Goal: Information Seeking & Learning: Learn about a topic

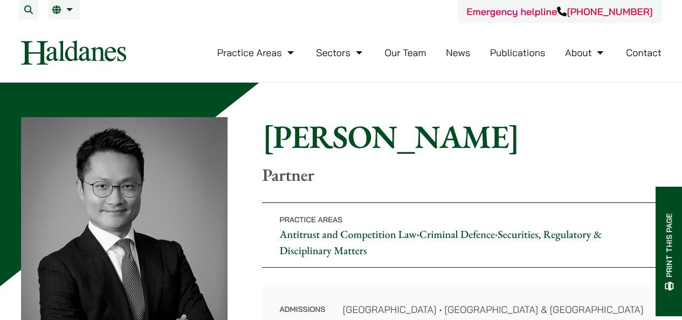
click at [418, 55] on link "Our Team" at bounding box center [406, 52] width 42 height 12
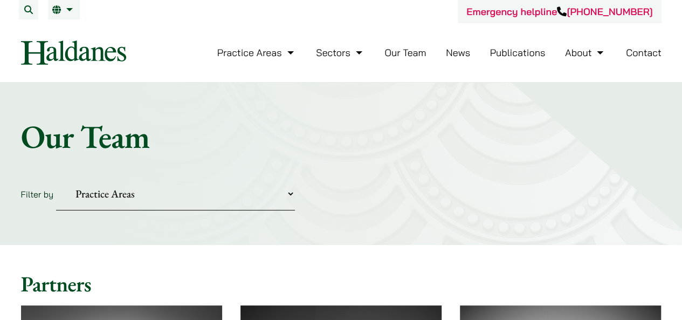
click at [59, 13] on link "EN" at bounding box center [63, 9] width 23 height 9
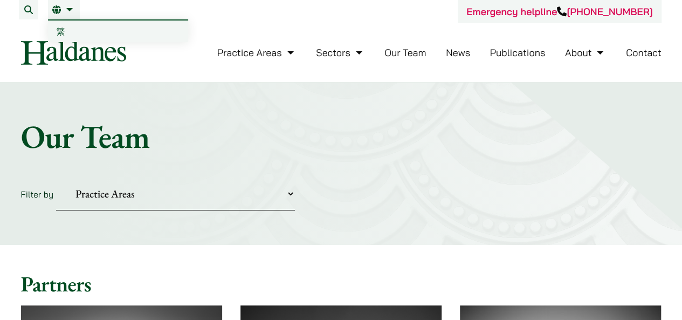
click at [65, 17] on li "EN 繁" at bounding box center [64, 9] width 32 height 19
click at [54, 39] on link "繁" at bounding box center [118, 32] width 140 height 22
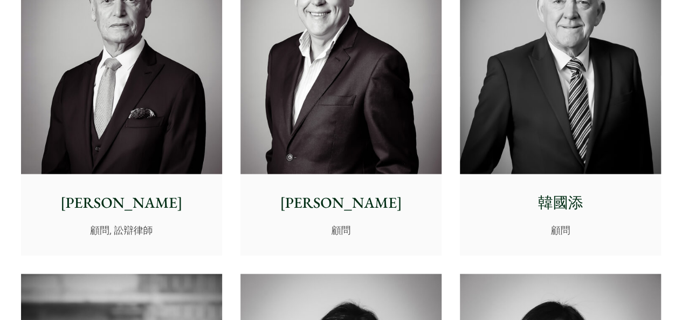
scroll to position [5125, 0]
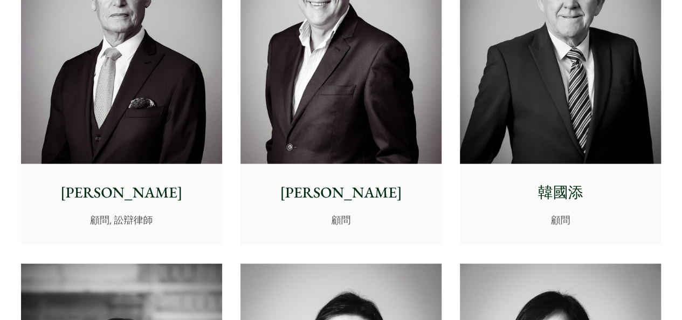
click at [129, 76] on img at bounding box center [121, 38] width 201 height 252
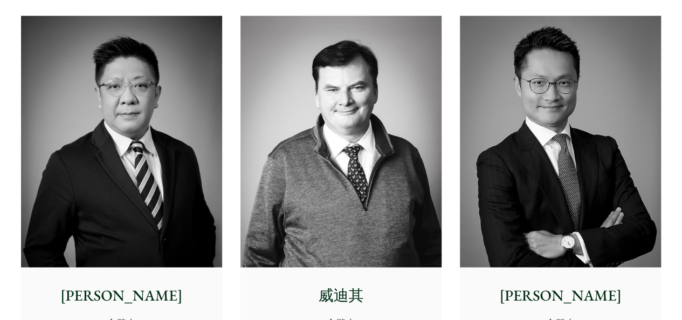
scroll to position [701, 0]
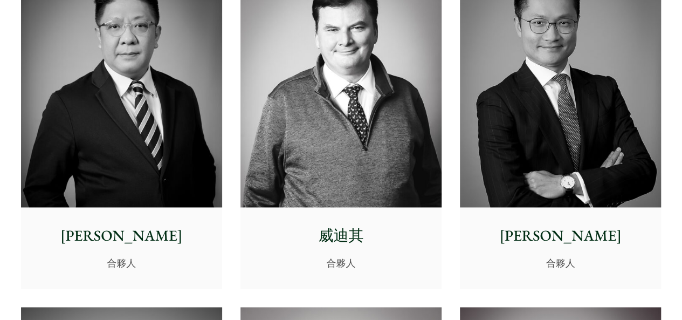
click at [560, 139] on img at bounding box center [560, 82] width 201 height 252
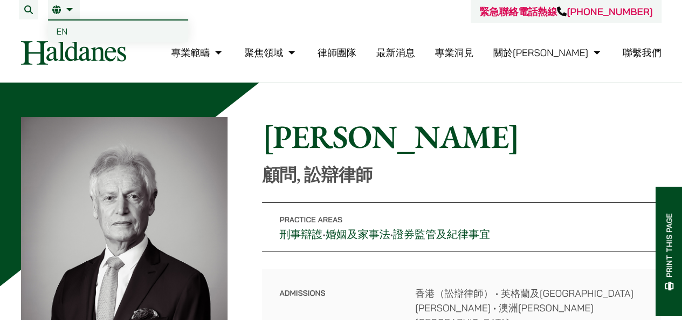
click at [54, 10] on link "繁" at bounding box center [63, 9] width 23 height 9
click at [62, 11] on link "繁" at bounding box center [63, 9] width 23 height 9
click at [65, 28] on span "EN" at bounding box center [62, 31] width 11 height 11
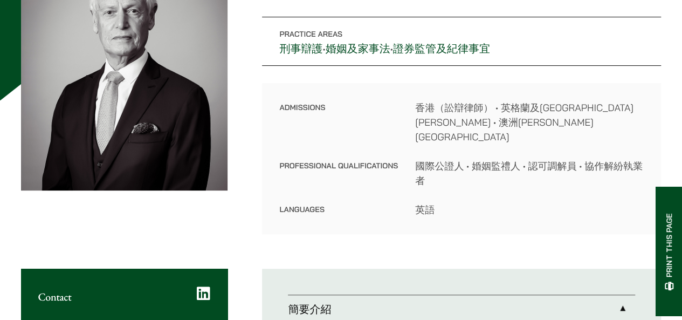
scroll to position [216, 0]
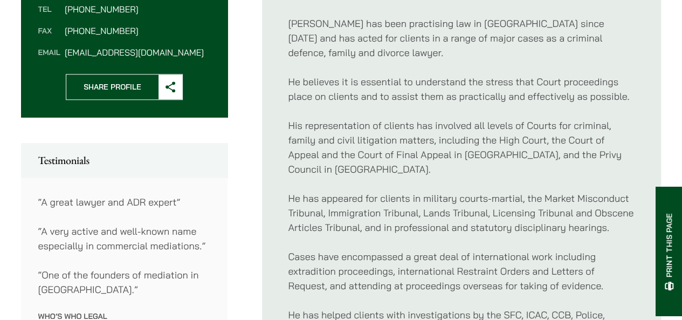
scroll to position [593, 0]
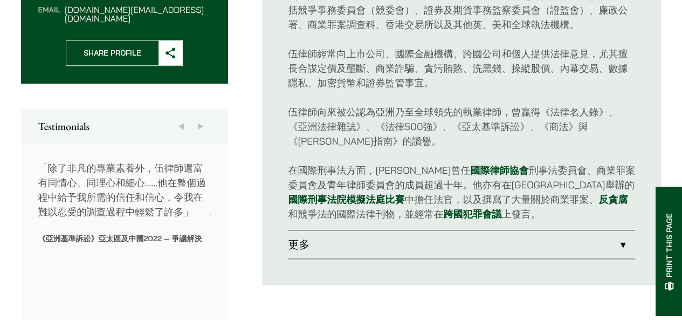
scroll to position [539, 0]
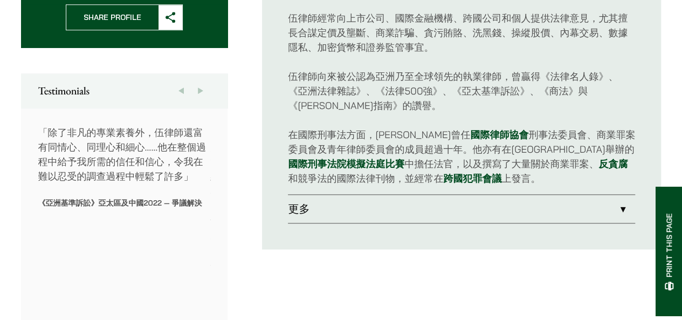
drag, startPoint x: 11, startPoint y: 117, endPoint x: 162, endPoint y: 148, distance: 154.3
click at [324, 201] on link "更多" at bounding box center [461, 209] width 347 height 28
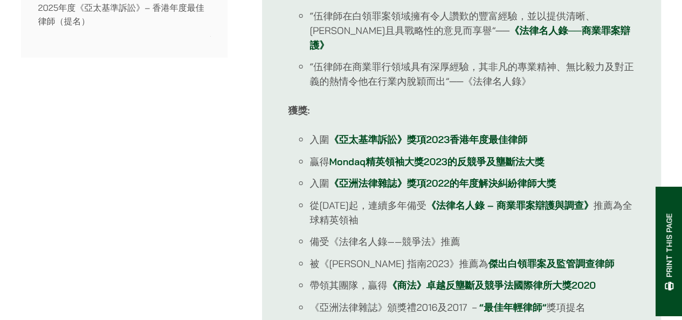
scroll to position [1079, 0]
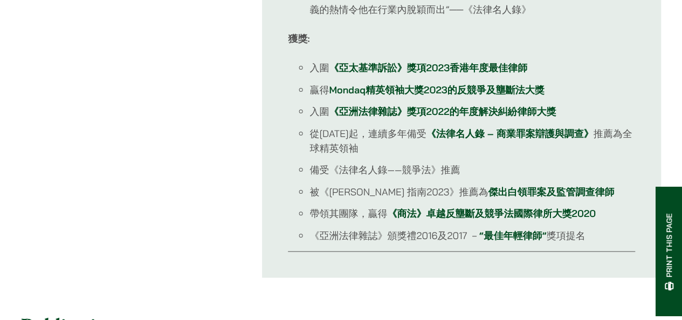
click at [427, 312] on h2 "Publications" at bounding box center [341, 325] width 641 height 26
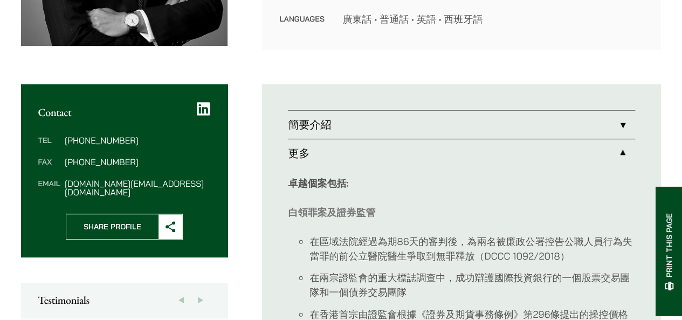
scroll to position [378, 0]
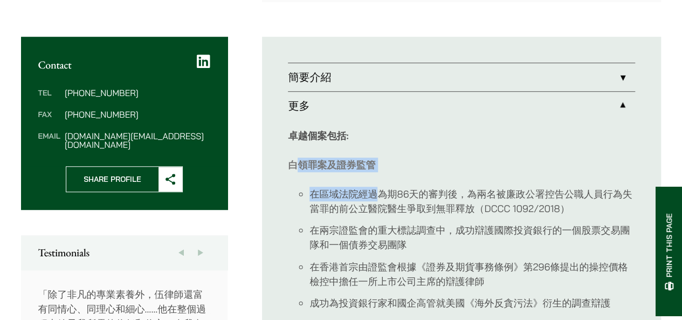
drag, startPoint x: 299, startPoint y: 163, endPoint x: 379, endPoint y: 187, distance: 83.3
click at [379, 187] on li "在區域法院經過為期86天的審判後，為兩名被廉政公署控告公職人員行為失當罪的前公立醫院醫生爭取到無罪釋放（DCCC 1092/2018）" at bounding box center [473, 201] width 326 height 29
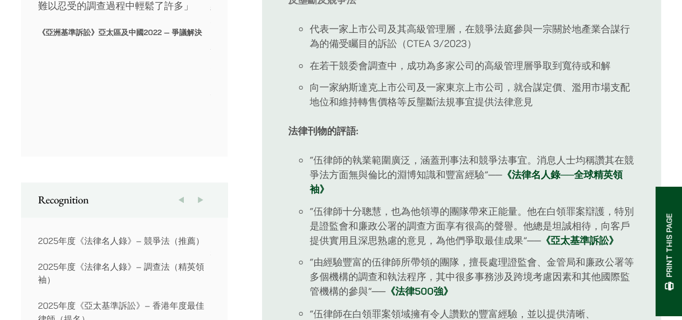
scroll to position [809, 0]
